Goal: Information Seeking & Learning: Learn about a topic

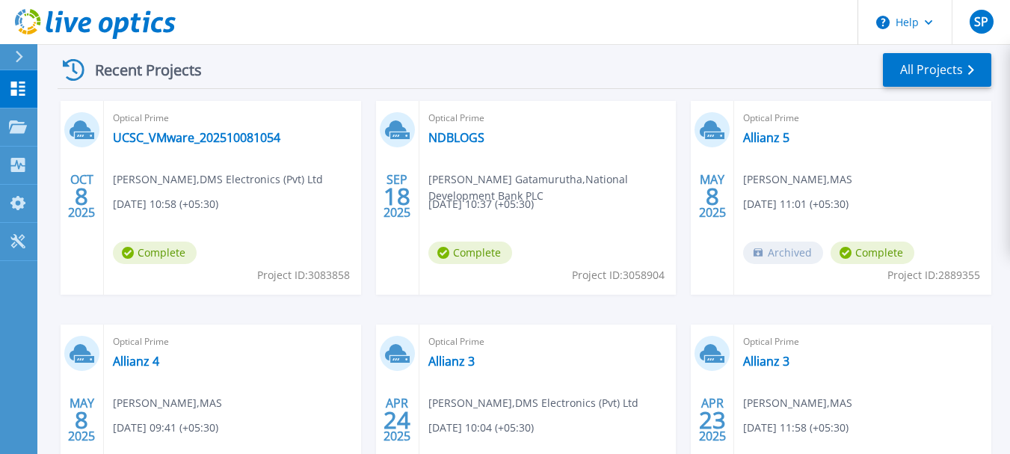
scroll to position [224, 0]
click at [246, 137] on link "UCSC_VMware_202510081054" at bounding box center [196, 136] width 167 height 15
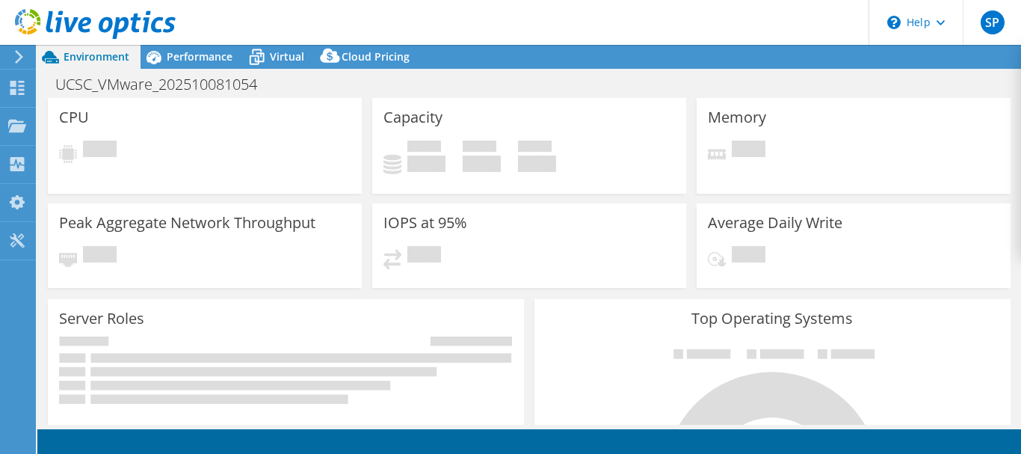
select select "USD"
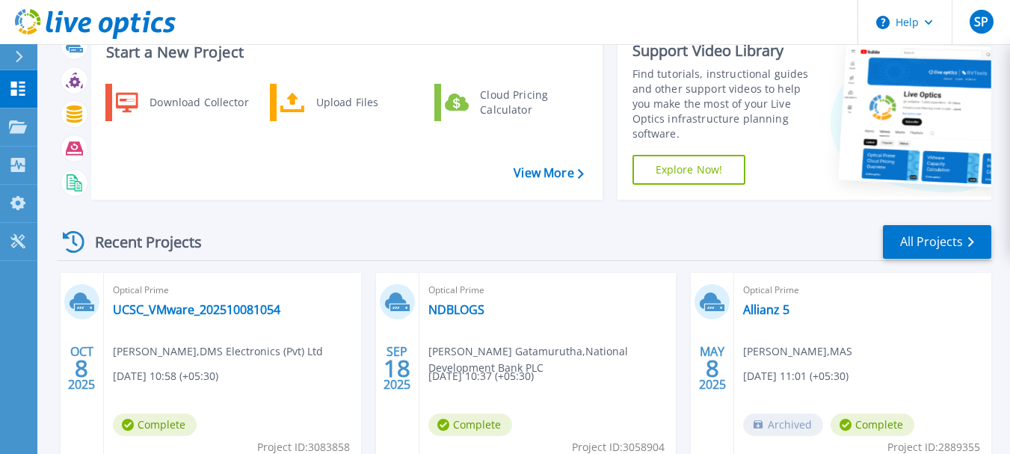
scroll to position [75, 0]
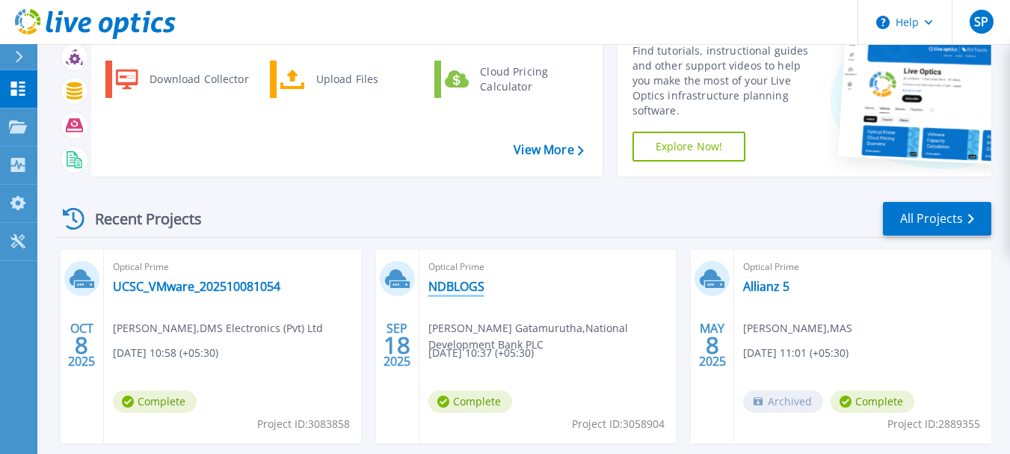
click at [457, 285] on link "NDBLOGS" at bounding box center [456, 286] width 56 height 15
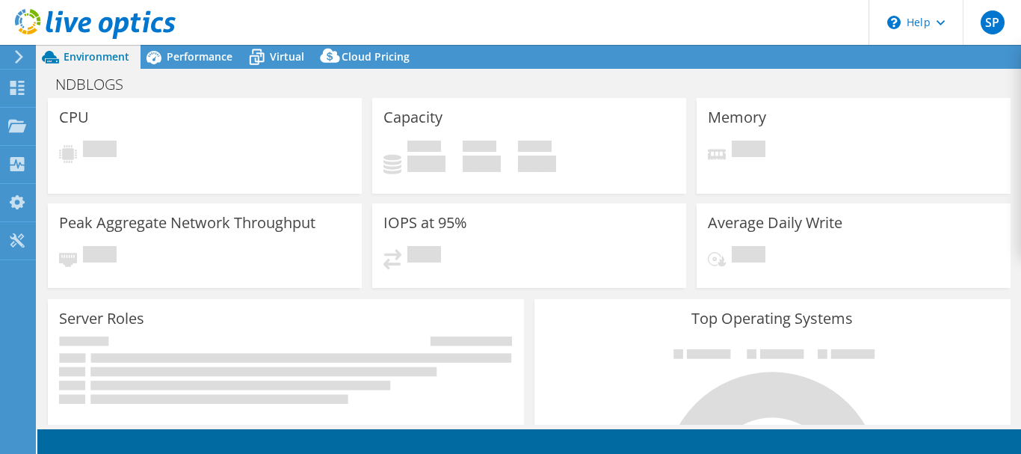
select select "USD"
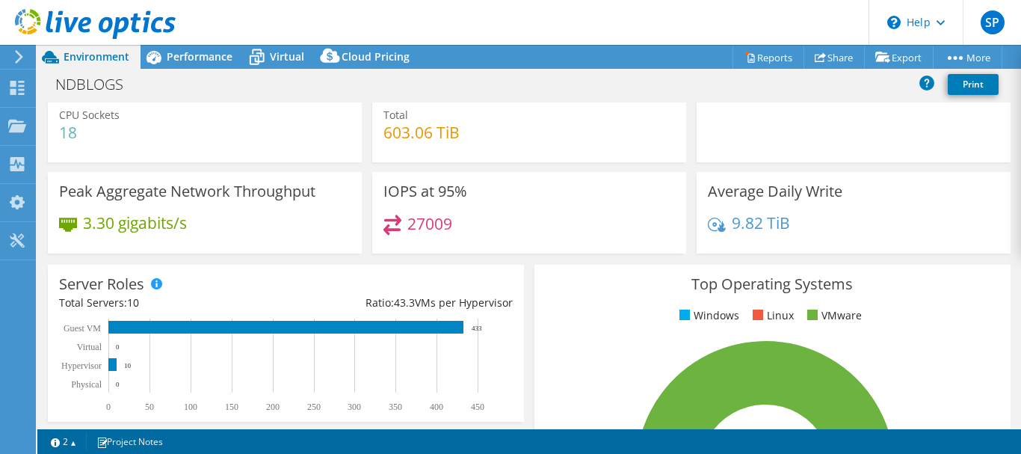
scroll to position [149, 0]
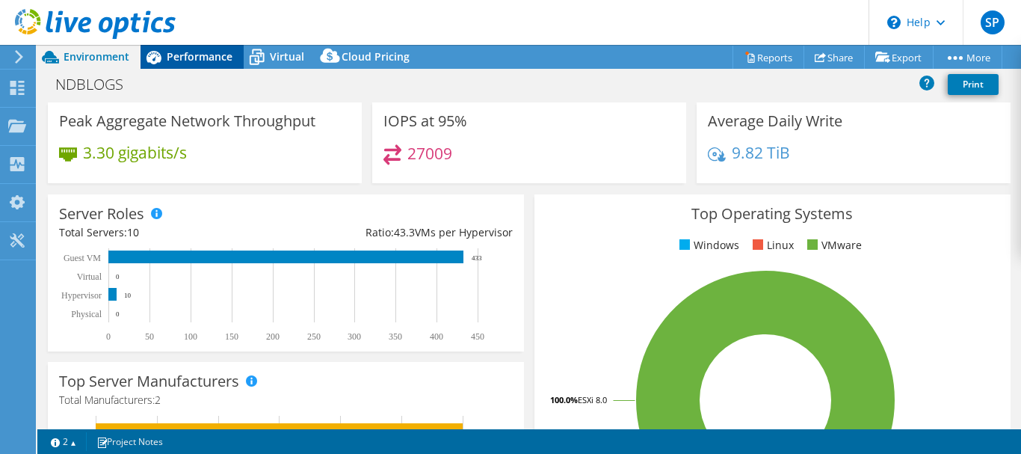
click at [166, 70] on icon at bounding box center [154, 57] width 26 height 26
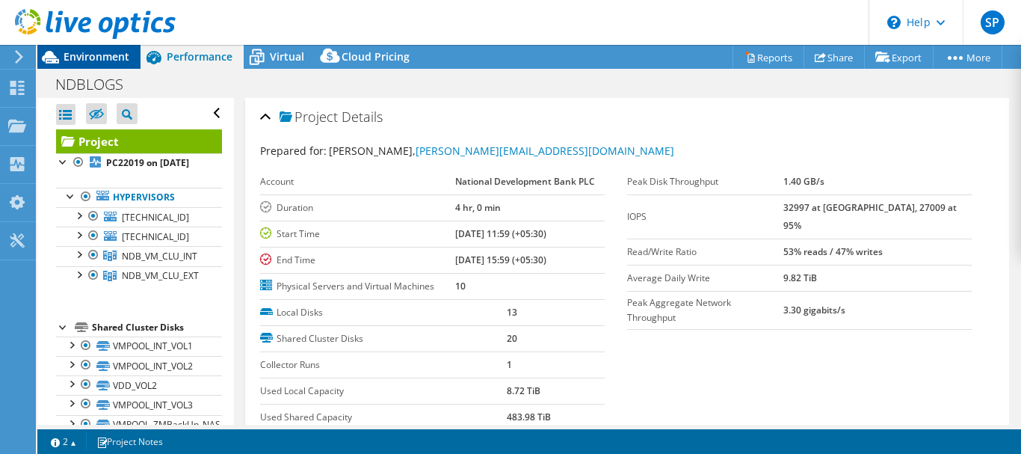
click at [75, 64] on div "Environment" at bounding box center [88, 57] width 103 height 24
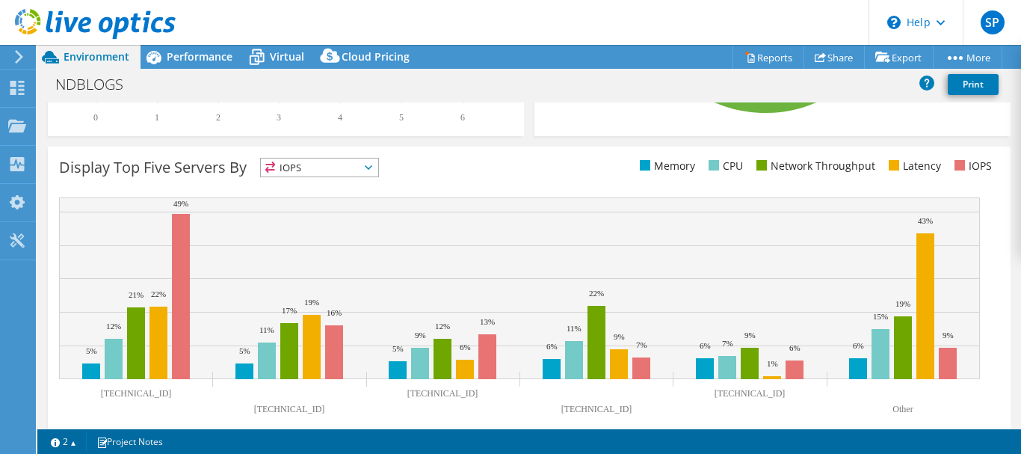
scroll to position [585, 0]
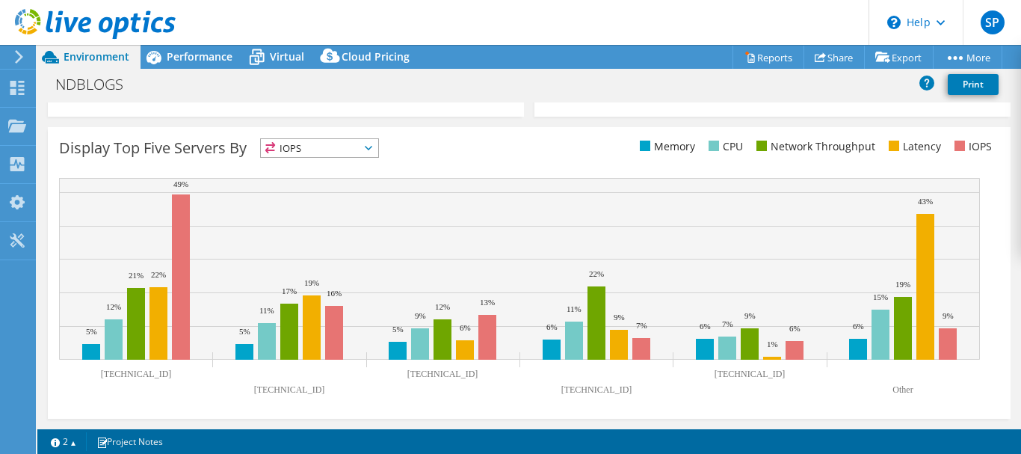
click at [362, 151] on span "IOPS" at bounding box center [319, 148] width 117 height 18
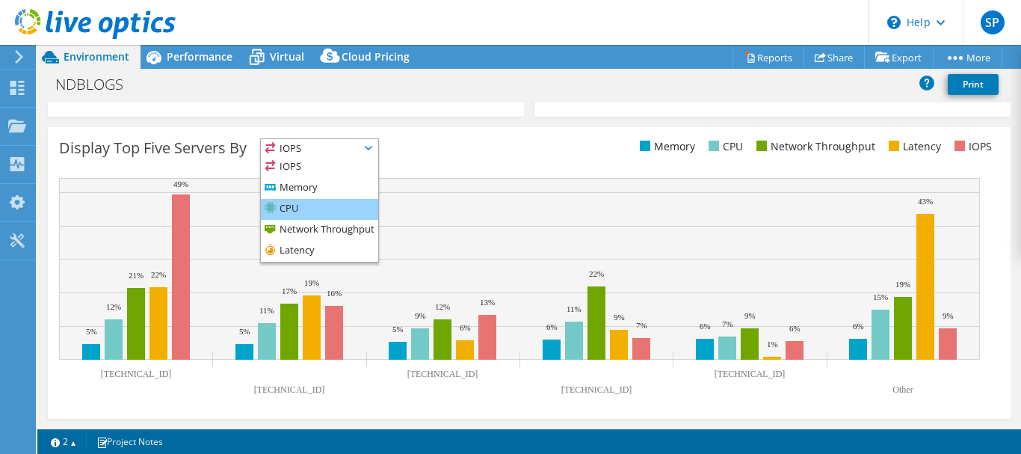
click at [316, 205] on li "CPU" at bounding box center [319, 209] width 117 height 21
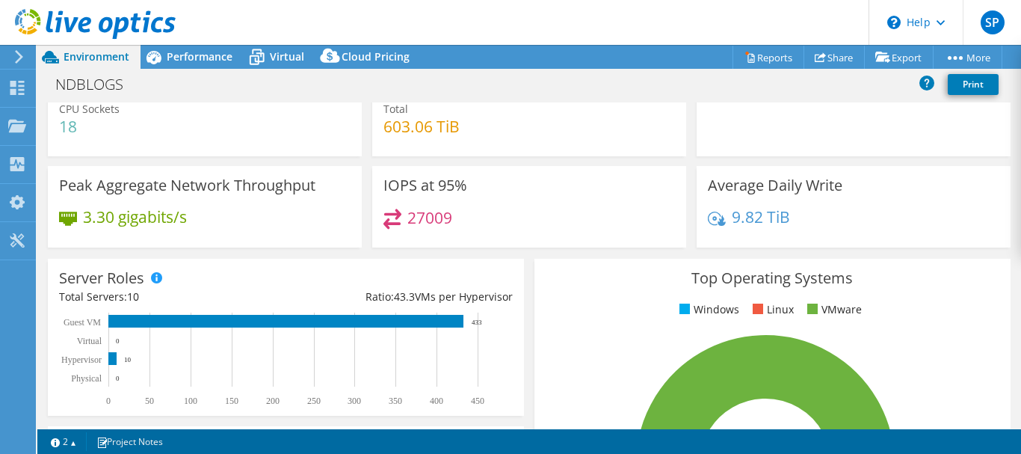
scroll to position [0, 0]
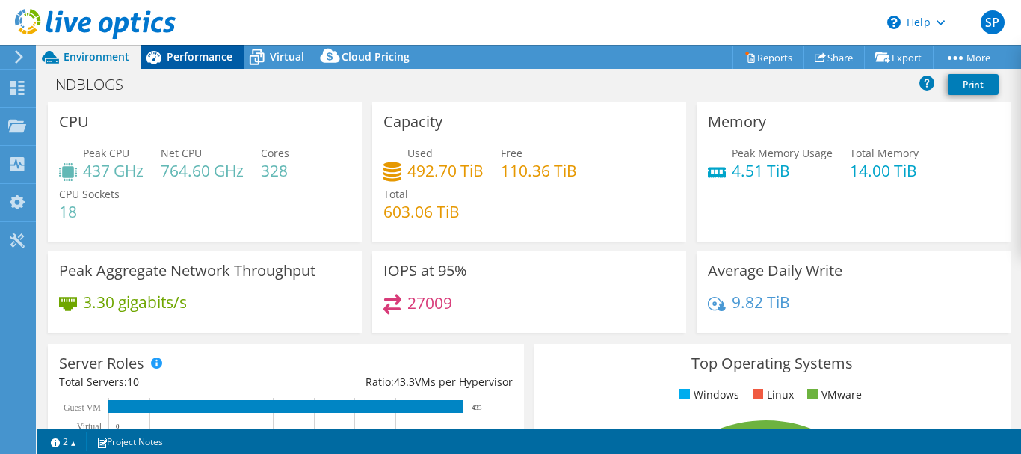
click at [205, 53] on span "Performance" at bounding box center [200, 56] width 66 height 14
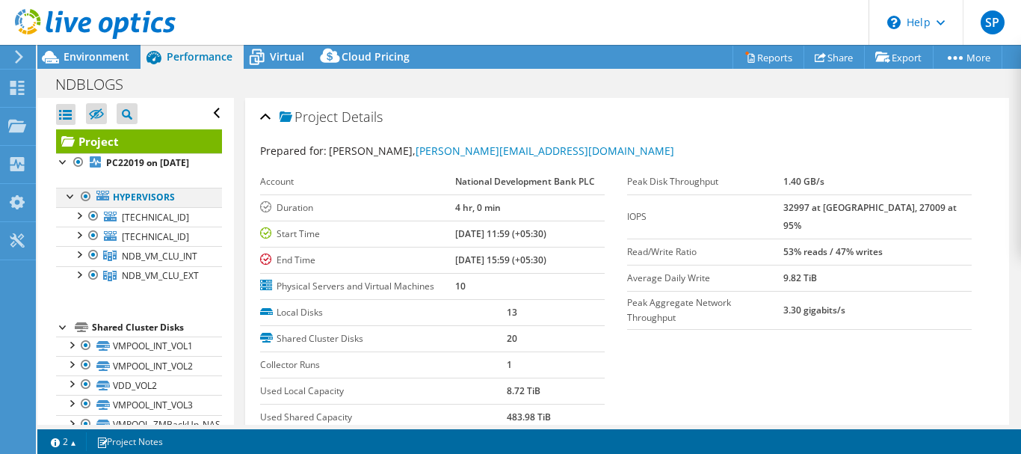
click at [64, 203] on div at bounding box center [71, 195] width 15 height 15
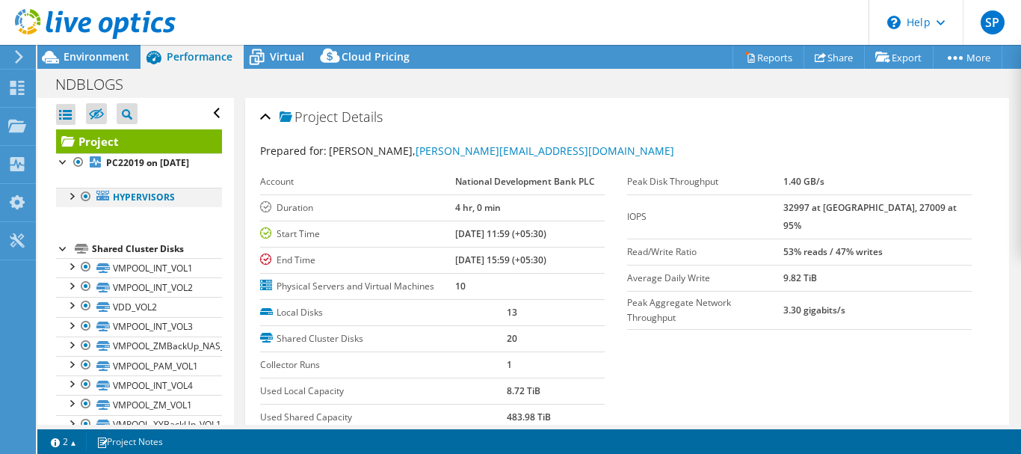
click at [66, 203] on div at bounding box center [71, 195] width 15 height 15
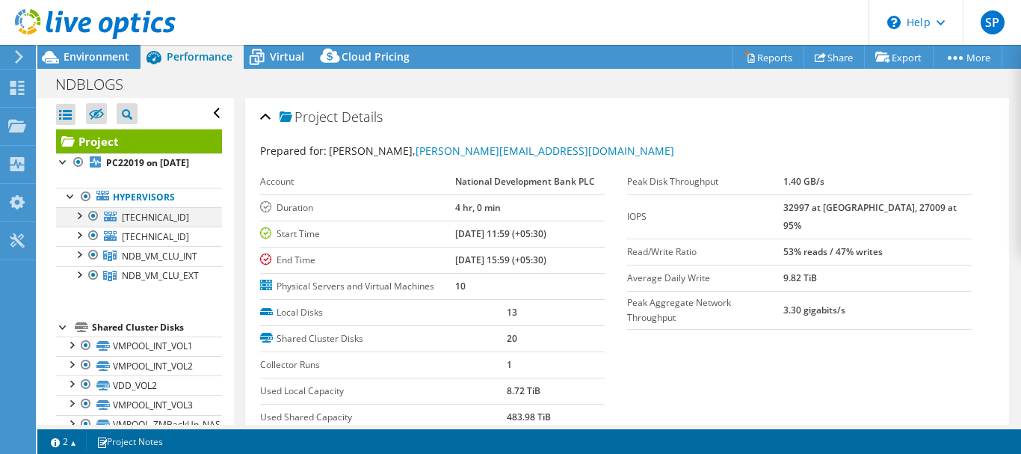
click at [77, 222] on div at bounding box center [78, 214] width 15 height 15
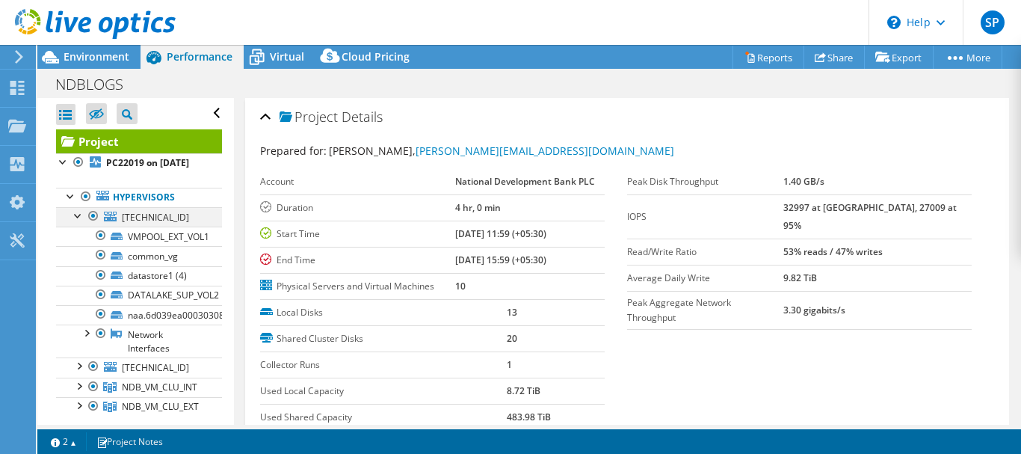
click at [77, 222] on div at bounding box center [78, 214] width 15 height 15
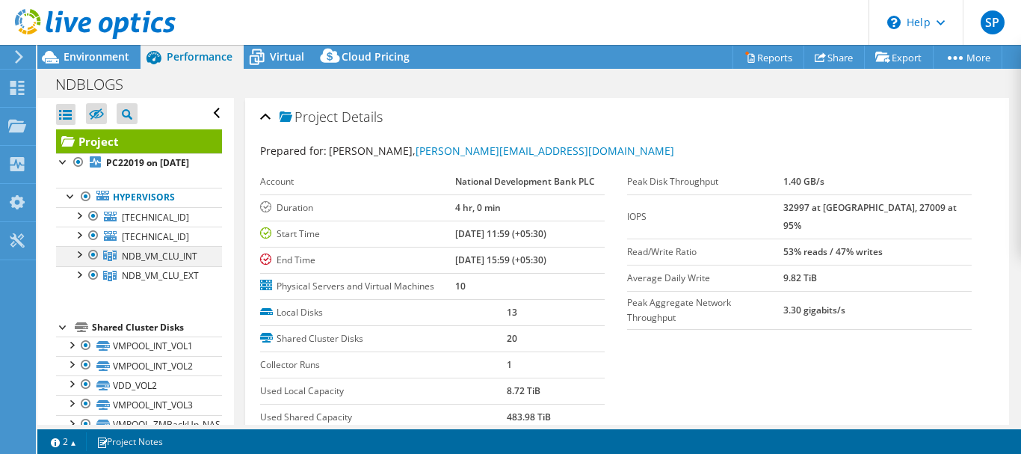
click at [81, 261] on div at bounding box center [78, 253] width 15 height 15
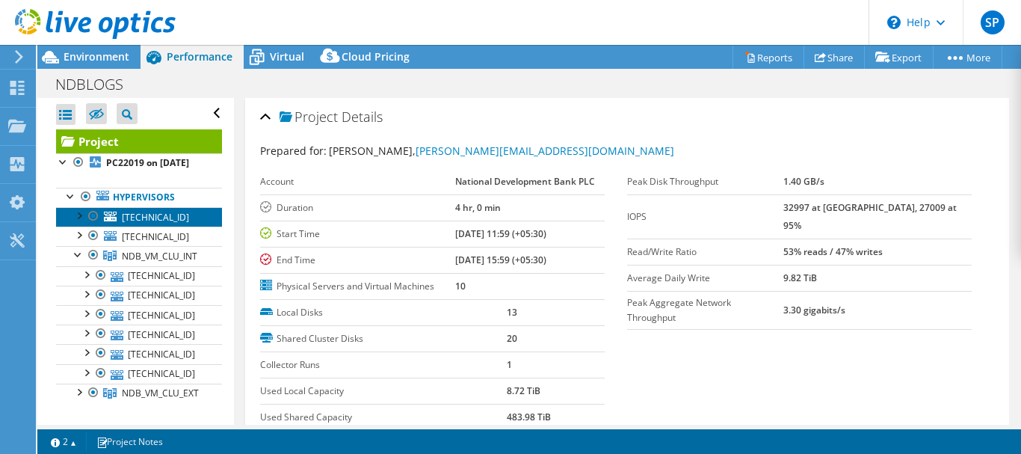
click at [147, 223] on span "[TECHNICAL_ID]" at bounding box center [155, 217] width 67 height 13
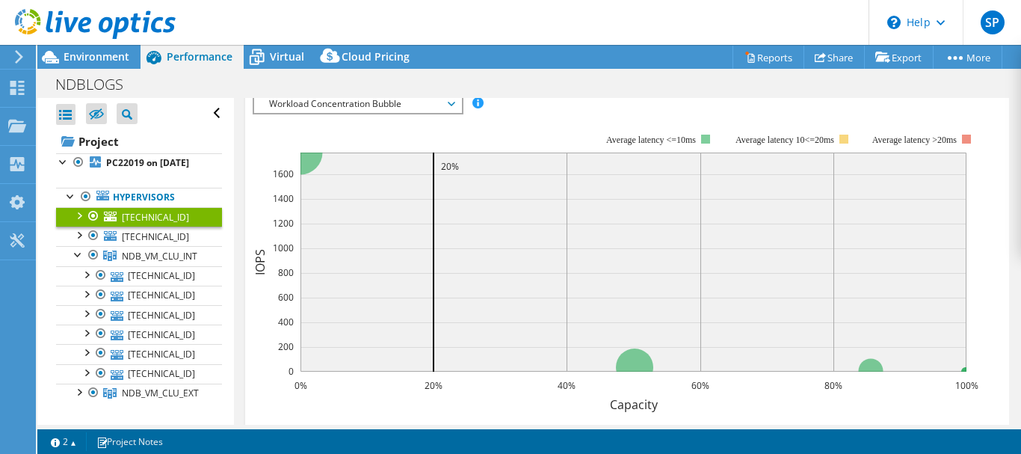
scroll to position [269, 0]
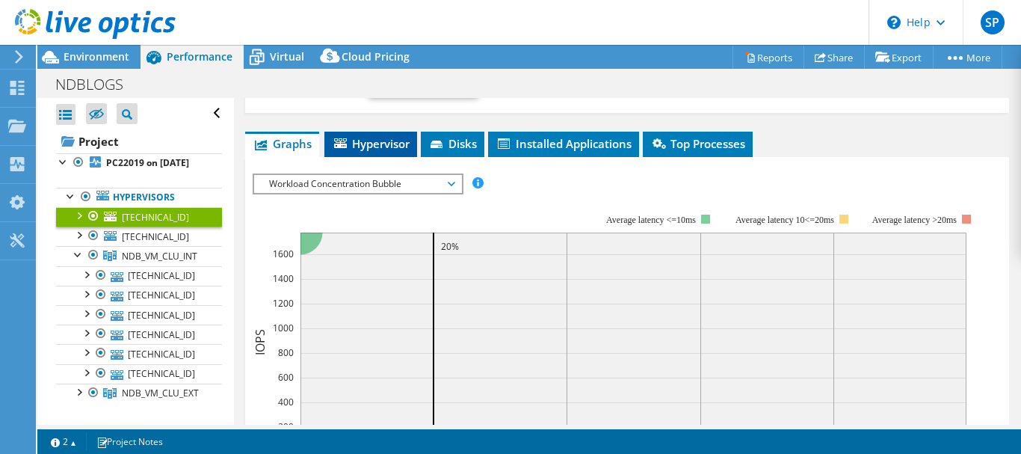
click at [368, 141] on span "Hypervisor" at bounding box center [371, 143] width 78 height 15
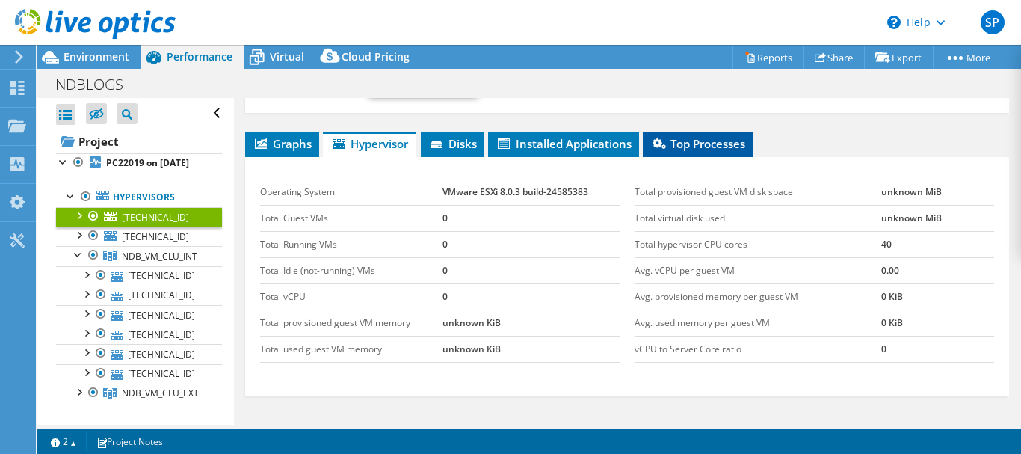
click at [729, 149] on span "Top Processes" at bounding box center [697, 143] width 95 height 15
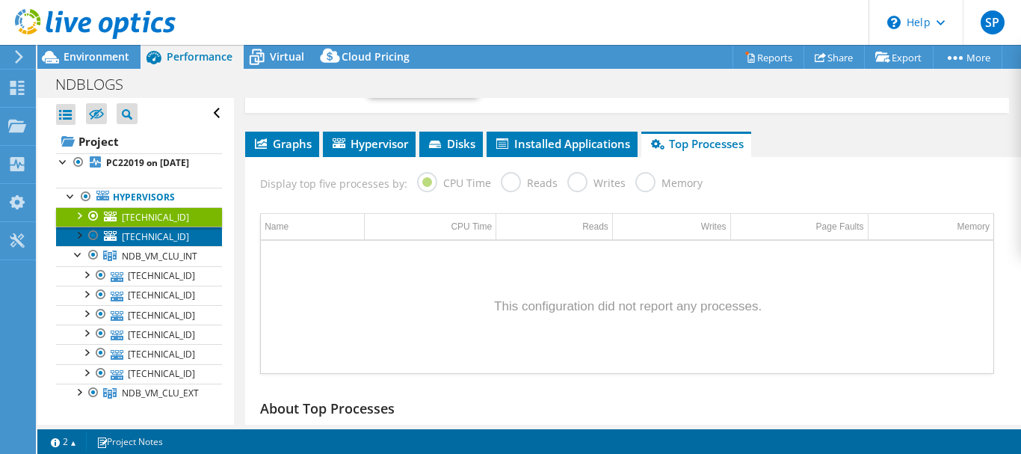
click at [153, 243] on span "[TECHNICAL_ID]" at bounding box center [155, 236] width 67 height 13
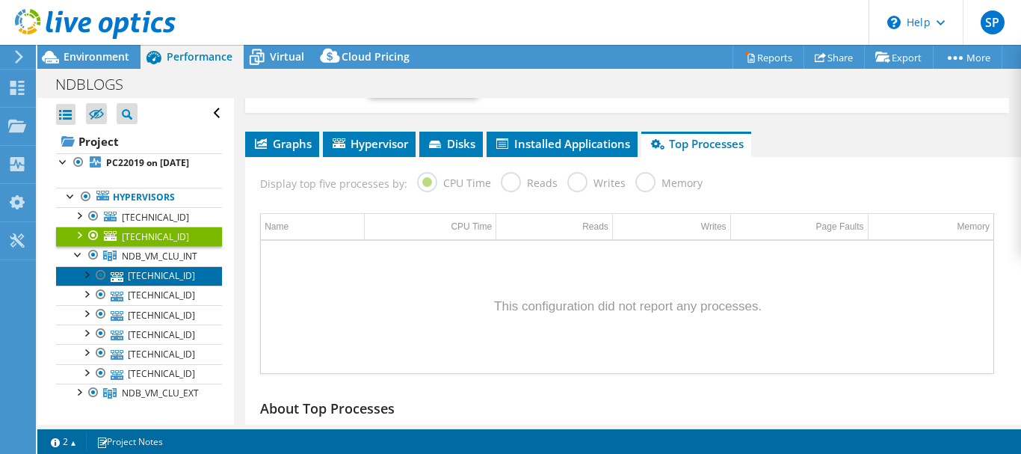
click at [133, 285] on link "[TECHNICAL_ID]" at bounding box center [139, 275] width 166 height 19
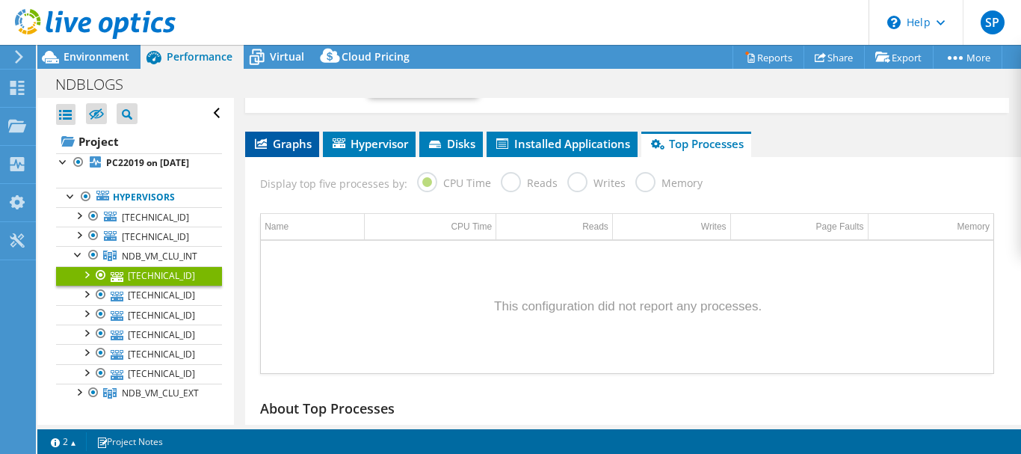
click at [299, 138] on span "Graphs" at bounding box center [282, 143] width 59 height 15
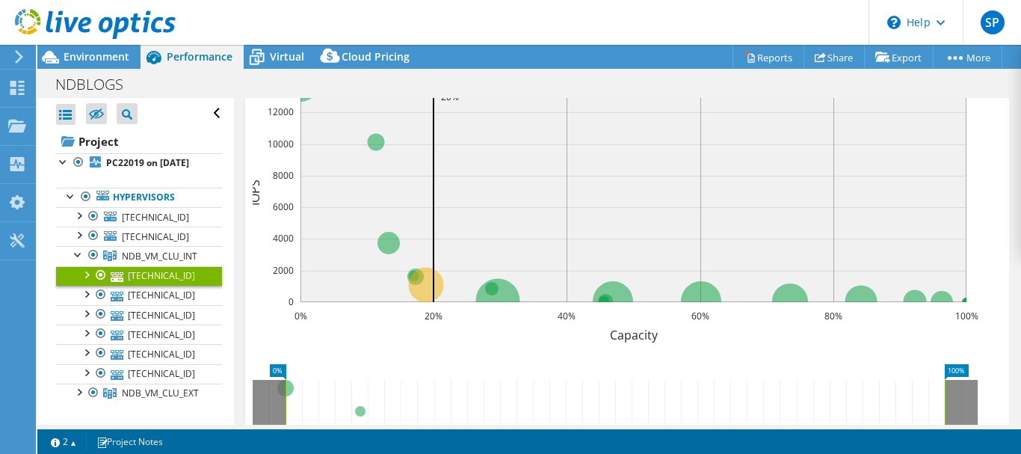
scroll to position [643, 0]
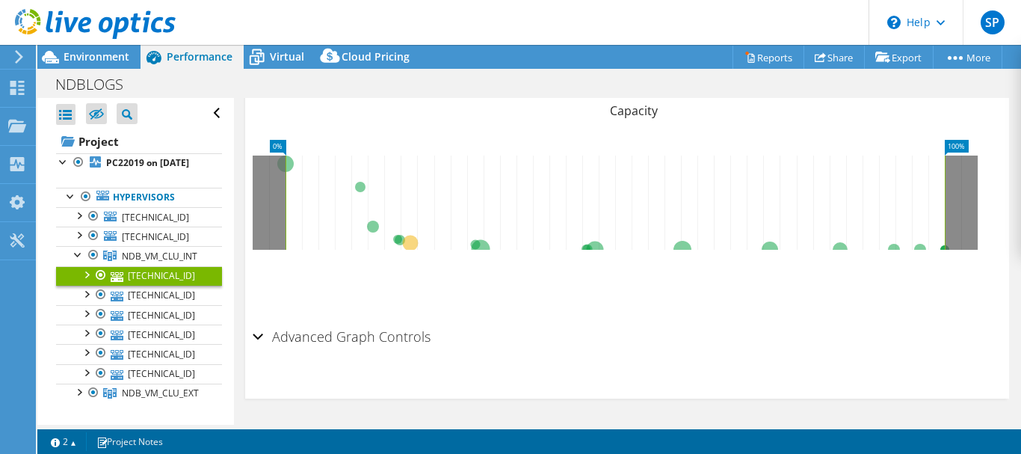
click at [301, 340] on h2 "Advanced Graph Controls" at bounding box center [342, 336] width 178 height 30
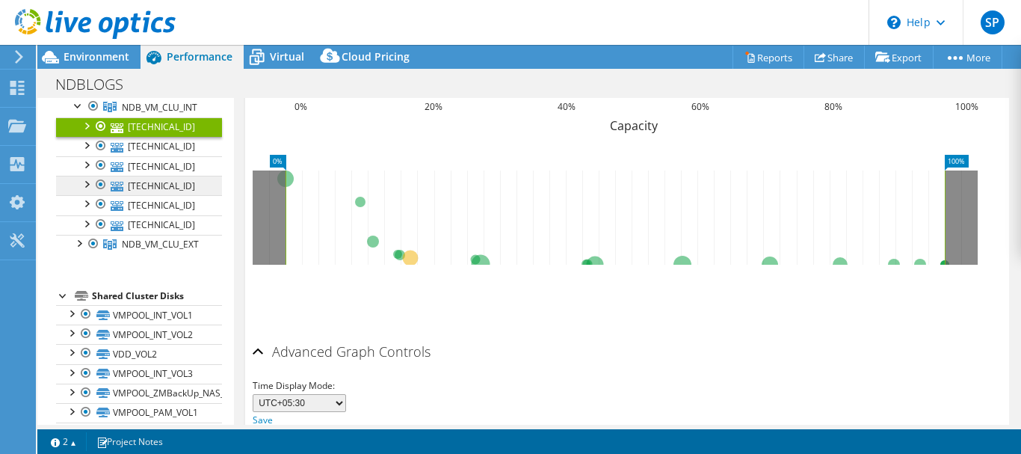
scroll to position [149, 0]
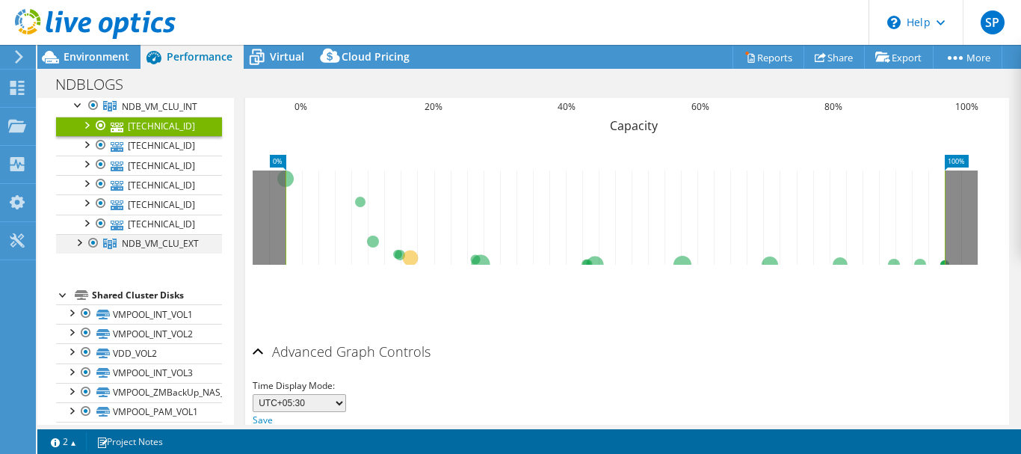
click at [75, 249] on div at bounding box center [78, 241] width 15 height 15
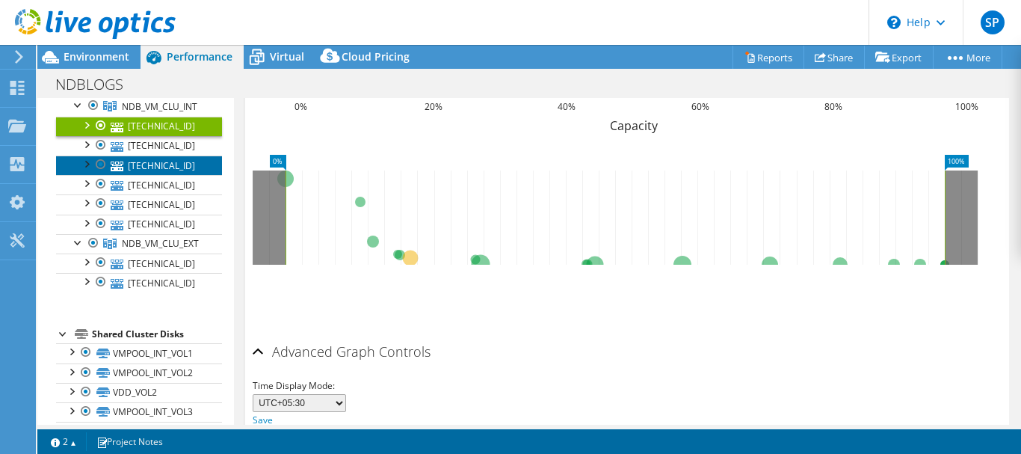
click at [144, 175] on link "[TECHNICAL_ID]" at bounding box center [139, 164] width 166 height 19
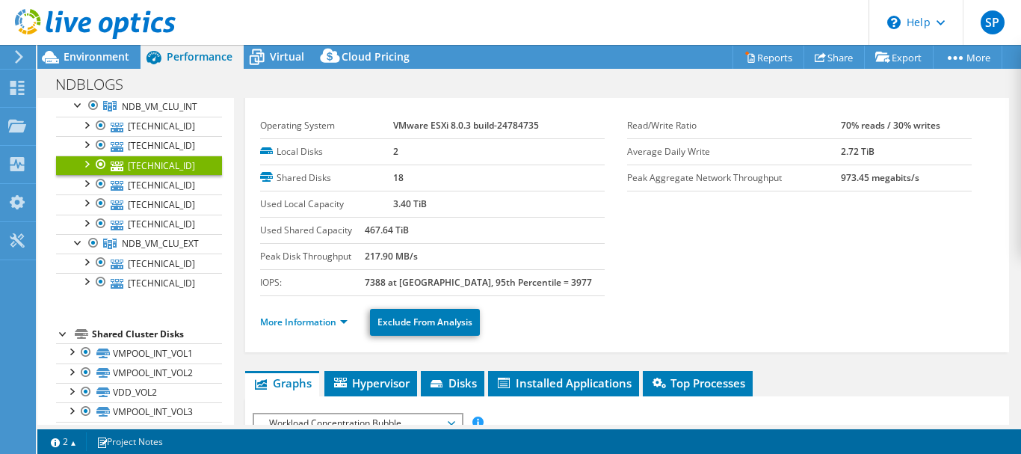
scroll to position [0, 0]
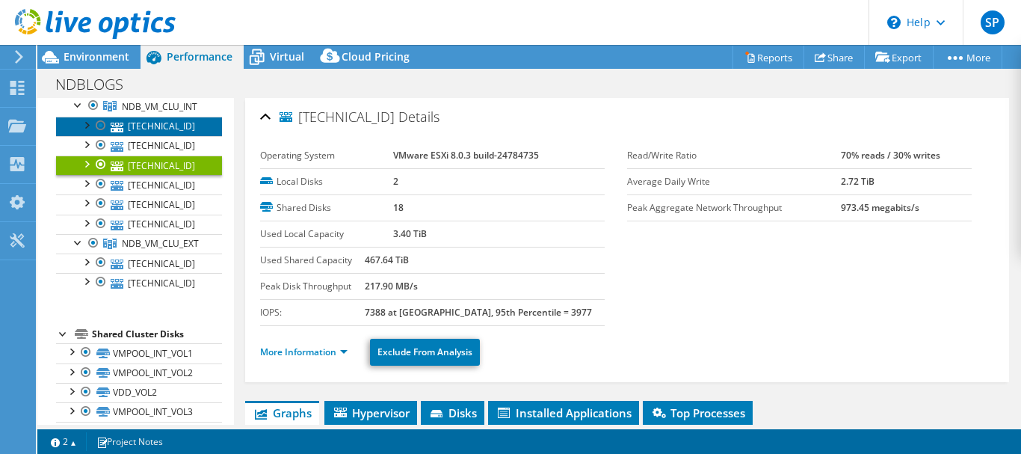
click at [143, 136] on link "[TECHNICAL_ID]" at bounding box center [139, 126] width 166 height 19
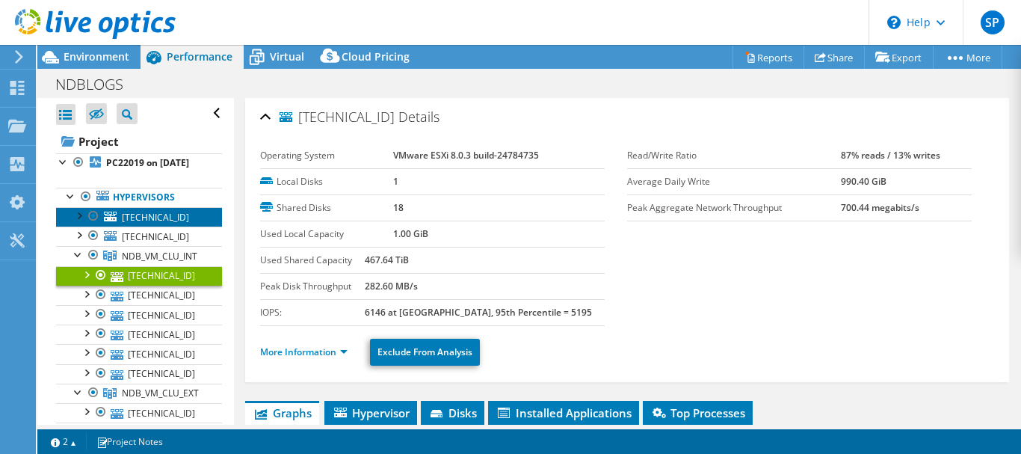
click at [141, 226] on link "[TECHNICAL_ID]" at bounding box center [139, 216] width 166 height 19
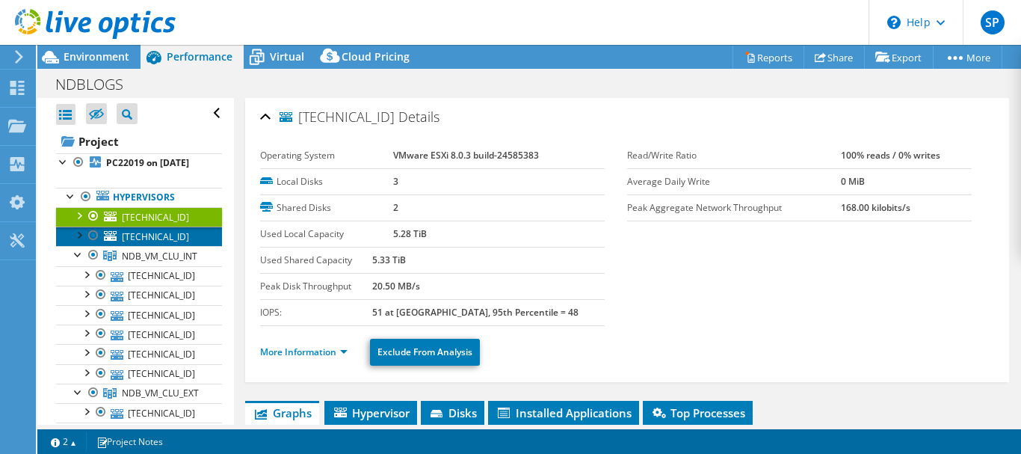
click at [137, 243] on span "[TECHNICAL_ID]" at bounding box center [155, 236] width 67 height 13
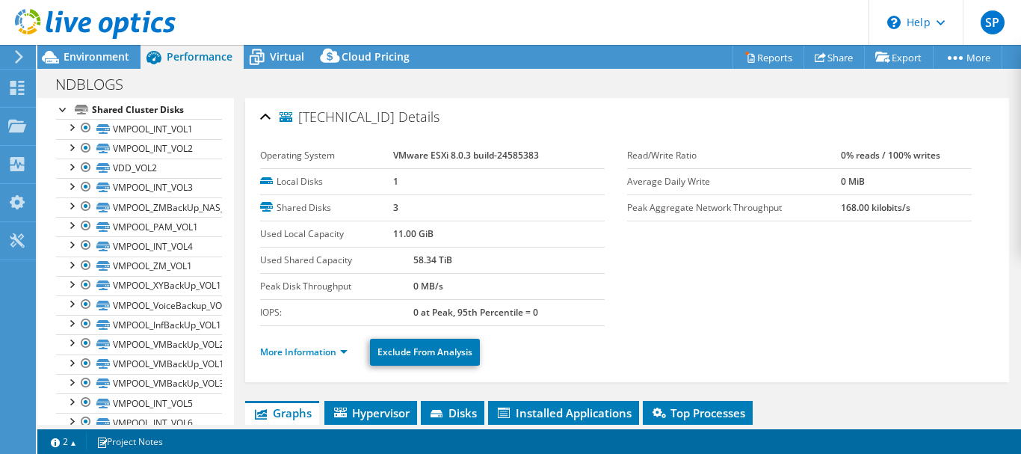
scroll to position [448, 0]
